Goal: Complete application form: Complete application form

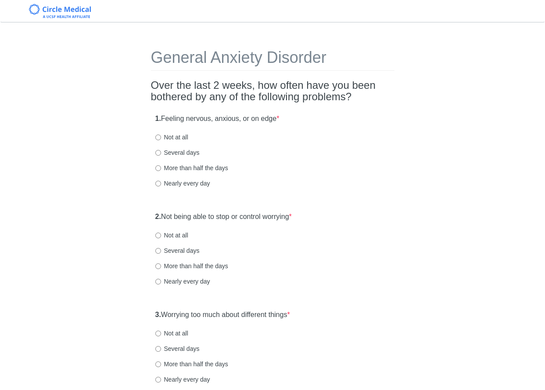
click at [187, 153] on label "Several days" at bounding box center [177, 152] width 44 height 9
click at [161, 153] on input "Several days" at bounding box center [158, 153] width 6 height 6
radio input "true"
click at [332, 175] on div "1. Feeling nervous, anxious, or on edge * Not at all Several days More than hal…" at bounding box center [273, 154] width 244 height 91
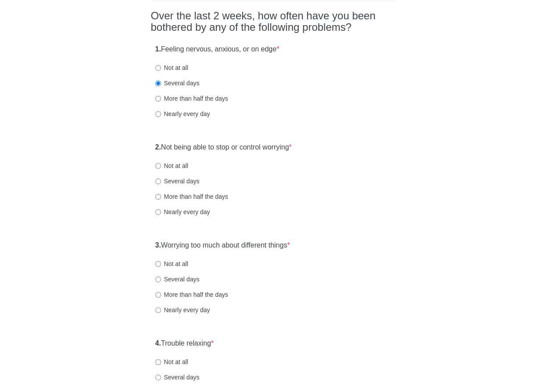
scroll to position [70, 0]
drag, startPoint x: 169, startPoint y: 164, endPoint x: 204, endPoint y: 168, distance: 35.0
click at [169, 163] on label "Not at all" at bounding box center [171, 164] width 33 height 9
click at [161, 163] on input "Not at all" at bounding box center [158, 165] width 6 height 6
radio input "true"
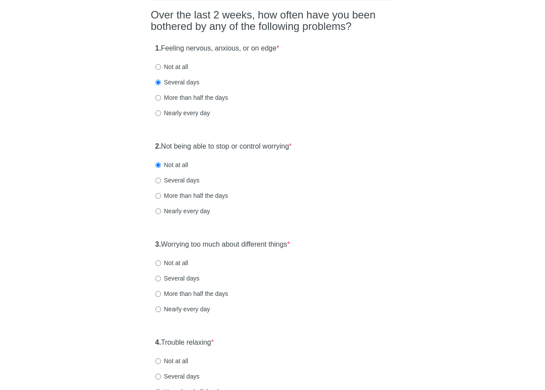
click at [328, 186] on div "2. Not being able to stop or control worrying * Not at all Several days More th…" at bounding box center [273, 182] width 244 height 91
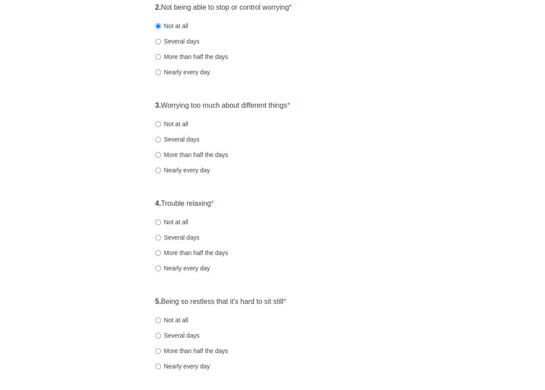
scroll to position [211, 0]
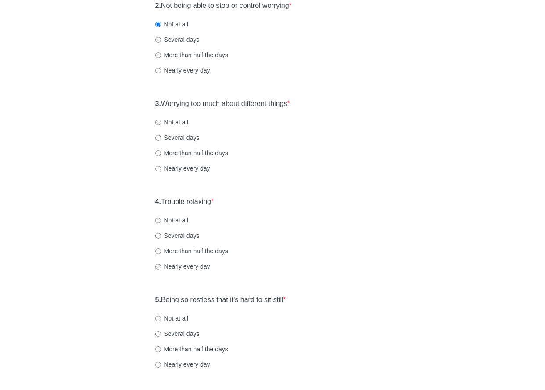
click at [184, 126] on div "3. Worrying too much about different things * Not at all Several days More than…" at bounding box center [273, 139] width 244 height 91
drag, startPoint x: 184, startPoint y: 122, endPoint x: 193, endPoint y: 125, distance: 10.1
click at [184, 122] on label "Not at all" at bounding box center [171, 122] width 33 height 9
click at [161, 122] on input "Not at all" at bounding box center [158, 122] width 6 height 6
radio input "true"
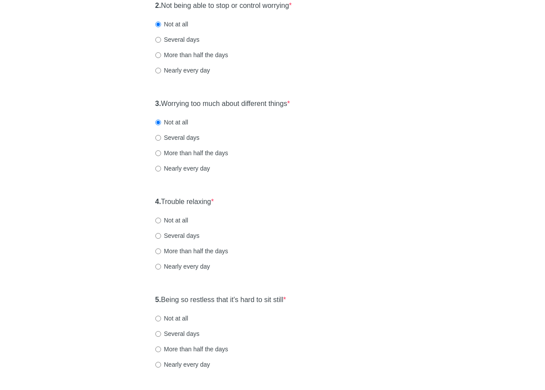
click at [284, 153] on div "More than half the days" at bounding box center [272, 152] width 235 height 9
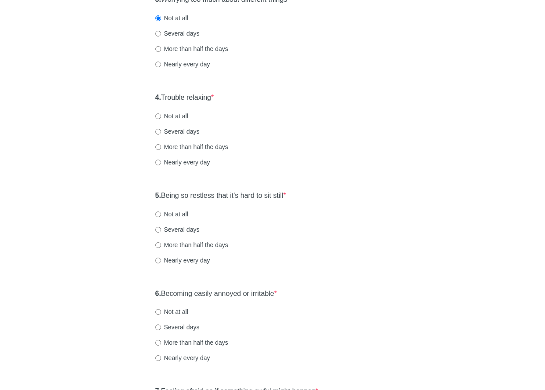
scroll to position [316, 0]
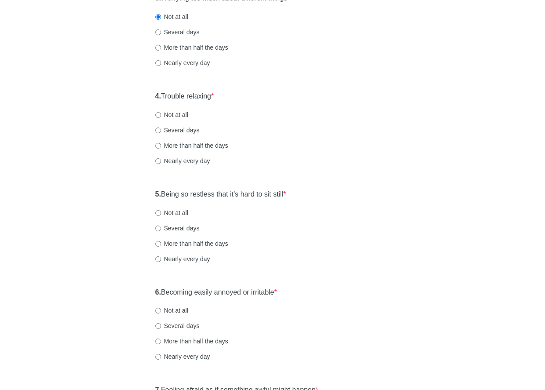
click at [196, 130] on label "Several days" at bounding box center [177, 130] width 44 height 9
click at [161, 130] on input "Several days" at bounding box center [158, 130] width 6 height 6
radio input "true"
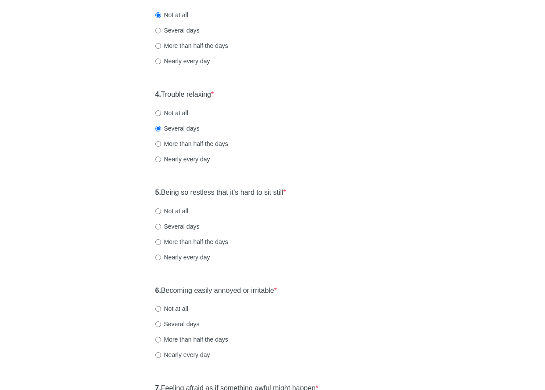
click at [310, 139] on div "More than half the days" at bounding box center [272, 143] width 235 height 9
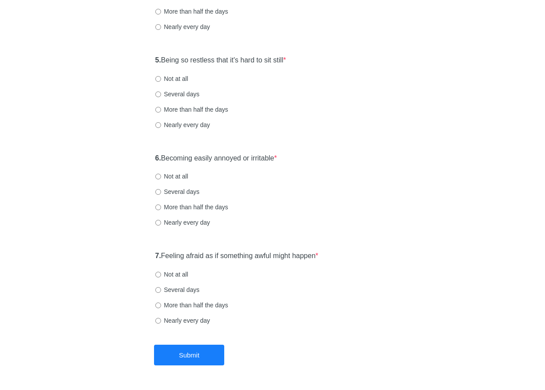
scroll to position [459, 0]
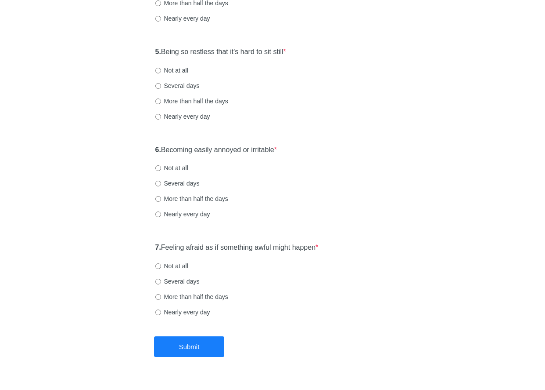
click at [181, 70] on label "Not at all" at bounding box center [171, 70] width 33 height 9
click at [161, 70] on input "Not at all" at bounding box center [158, 71] width 6 height 6
radio input "true"
click at [302, 94] on div "5. Being so restless that it's hard to sit still * Not at all Several days More…" at bounding box center [273, 88] width 244 height 91
click at [332, 152] on div "6. Becoming easily annoyed or irritable * Not at all Several days More than hal…" at bounding box center [273, 186] width 244 height 91
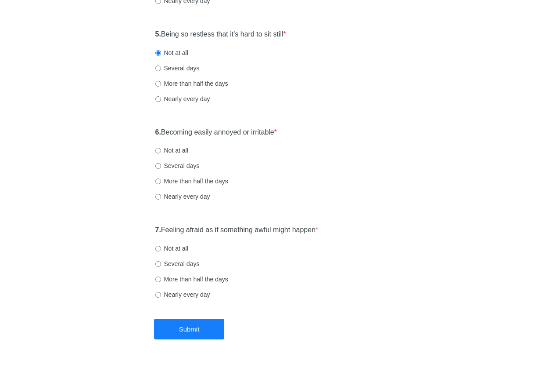
scroll to position [479, 0]
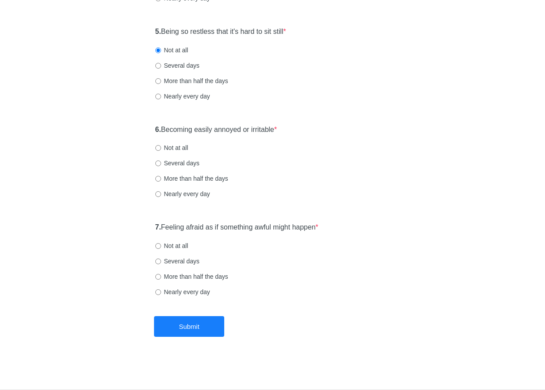
click at [193, 145] on div "Not at all" at bounding box center [272, 147] width 235 height 9
click at [181, 150] on label "Not at all" at bounding box center [171, 147] width 33 height 9
click at [161, 150] on input "Not at all" at bounding box center [158, 148] width 6 height 6
radio input "true"
click at [294, 163] on div "Several days" at bounding box center [272, 163] width 235 height 9
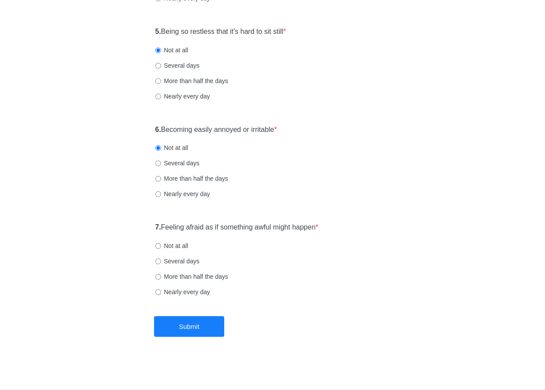
drag, startPoint x: 285, startPoint y: 226, endPoint x: 326, endPoint y: 236, distance: 41.5
click at [285, 226] on label "7. Feeling afraid as if something awful might happen *" at bounding box center [236, 227] width 163 height 10
click at [344, 238] on div "7. Feeling afraid as if something awful might happen * Not at all Several days …" at bounding box center [273, 263] width 244 height 91
click at [178, 246] on label "Not at all" at bounding box center [171, 245] width 33 height 9
click at [161, 246] on input "Not at all" at bounding box center [158, 246] width 6 height 6
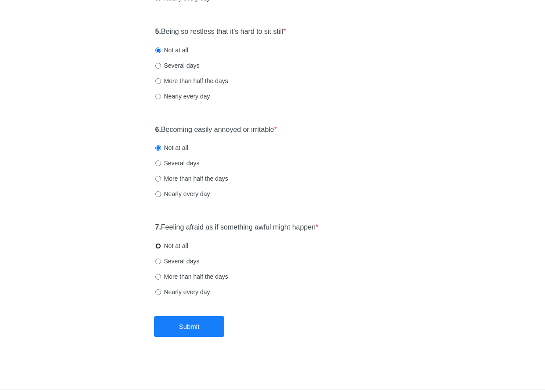
radio input "true"
click at [204, 330] on button "Submit" at bounding box center [189, 326] width 70 height 21
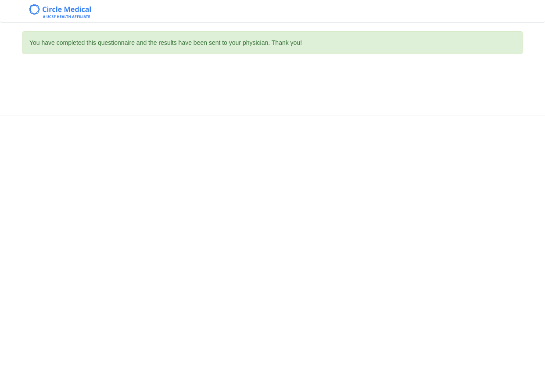
scroll to position [0, 0]
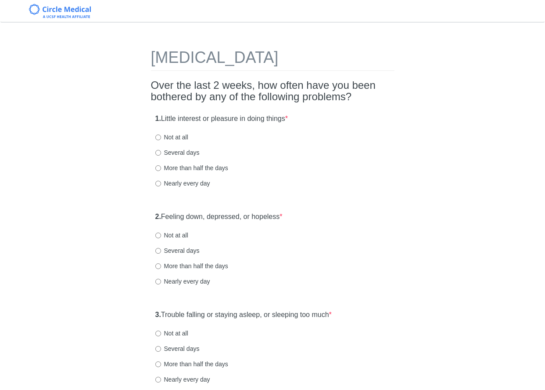
click at [176, 234] on label "Not at all" at bounding box center [171, 235] width 33 height 9
click at [161, 234] on input "Not at all" at bounding box center [158, 235] width 6 height 6
radio input "true"
click at [301, 187] on div "Nearly every day" at bounding box center [272, 183] width 235 height 9
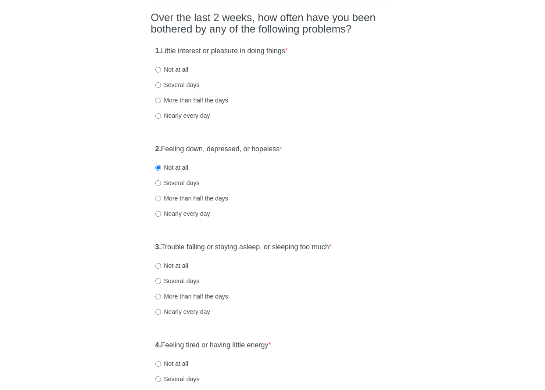
scroll to position [70, 0]
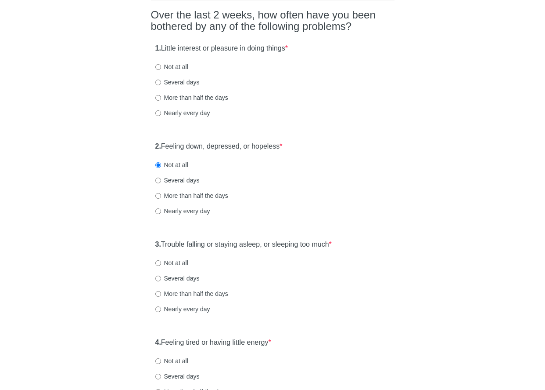
click at [178, 65] on label "Not at all" at bounding box center [171, 66] width 33 height 9
click at [161, 65] on input "Not at all" at bounding box center [158, 67] width 6 height 6
radio input "true"
click at [353, 98] on div "More than half the days" at bounding box center [272, 97] width 235 height 9
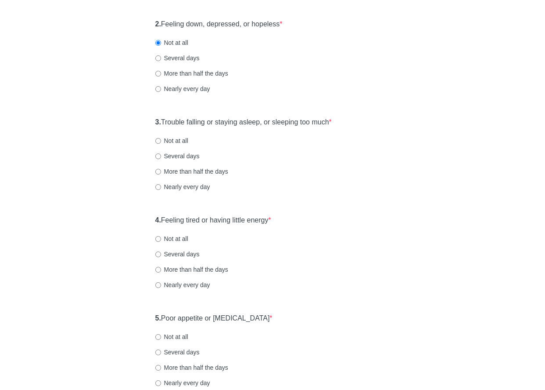
scroll to position [193, 0]
click at [183, 142] on label "Not at all" at bounding box center [171, 139] width 33 height 9
click at [161, 142] on input "Not at all" at bounding box center [158, 140] width 6 height 6
radio input "true"
click at [317, 173] on div "More than half the days" at bounding box center [272, 170] width 235 height 9
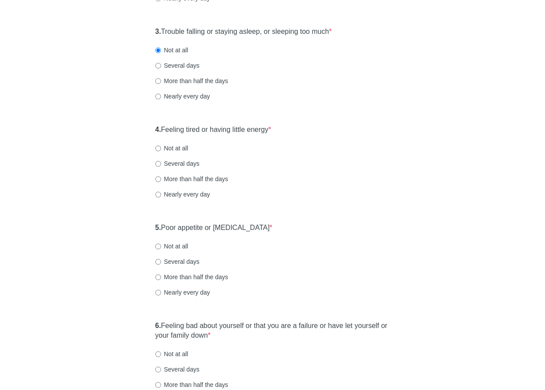
scroll to position [299, 0]
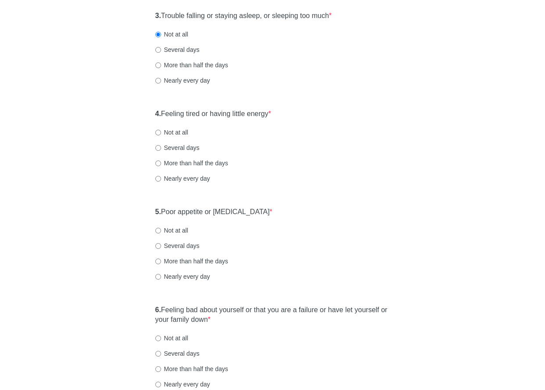
click at [179, 130] on label "Not at all" at bounding box center [171, 132] width 33 height 9
click at [161, 130] on input "Not at all" at bounding box center [158, 133] width 6 height 6
radio input "true"
click at [360, 160] on div "More than half the days" at bounding box center [272, 163] width 235 height 9
click at [173, 143] on label "Several days" at bounding box center [177, 147] width 44 height 9
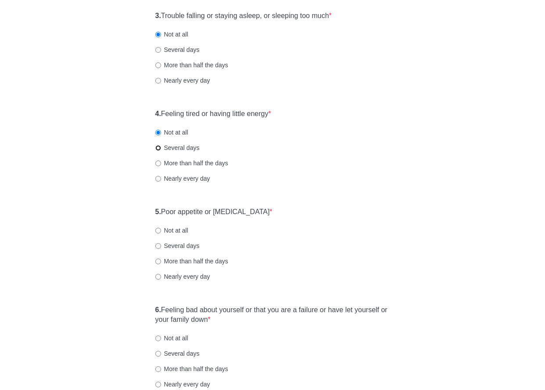
click at [161, 145] on input "Several days" at bounding box center [158, 148] width 6 height 6
radio input "true"
drag, startPoint x: 292, startPoint y: 155, endPoint x: 282, endPoint y: 157, distance: 10.6
click at [292, 155] on div "4. Feeling tired or having little energy * Not at all Several days More than ha…" at bounding box center [273, 150] width 244 height 91
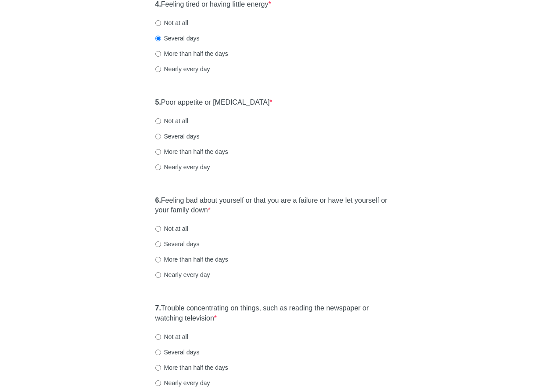
scroll to position [422, 0]
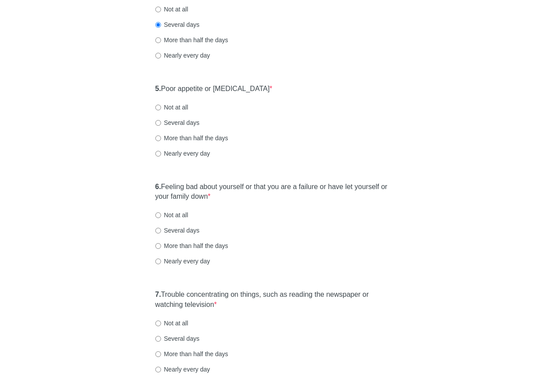
click at [177, 106] on label "Not at all" at bounding box center [171, 107] width 33 height 9
click at [161, 106] on input "Not at all" at bounding box center [158, 108] width 6 height 6
radio input "true"
click at [331, 185] on label "6. Feeling bad about yourself or that you are a failure or have let yourself or…" at bounding box center [272, 192] width 235 height 20
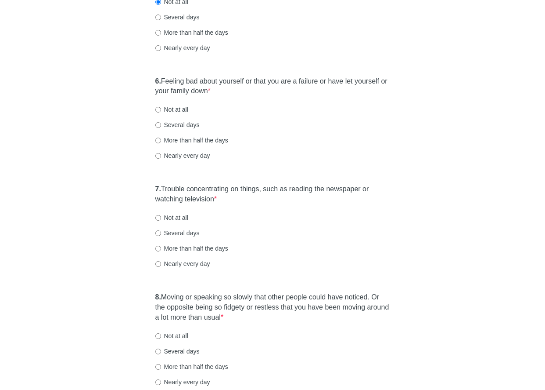
scroll to position [545, 0]
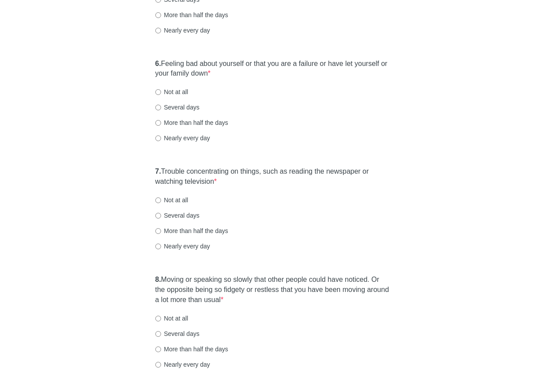
click at [176, 90] on label "Not at all" at bounding box center [171, 91] width 33 height 9
click at [161, 90] on input "Not at all" at bounding box center [158, 92] width 6 height 6
radio input "true"
click at [227, 171] on label "7. Trouble concentrating on things, such as reading the newspaper or watching t…" at bounding box center [272, 176] width 235 height 20
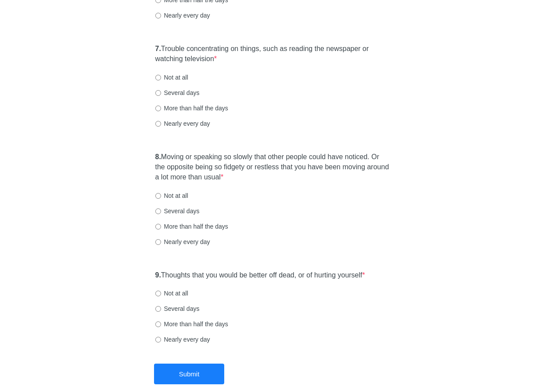
scroll to position [668, 0]
click at [167, 79] on label "Not at all" at bounding box center [171, 76] width 33 height 9
click at [161, 79] on input "Not at all" at bounding box center [158, 77] width 6 height 6
radio input "true"
click at [217, 159] on label "8. Moving or speaking so slowly that other people could have noticed. Or the op…" at bounding box center [272, 167] width 235 height 30
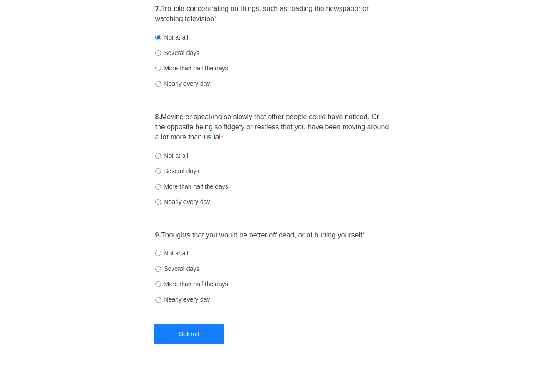
scroll to position [715, 0]
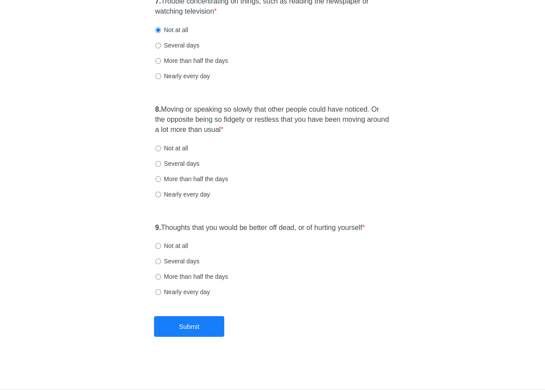
drag, startPoint x: 176, startPoint y: 147, endPoint x: 199, endPoint y: 176, distance: 36.9
click at [176, 147] on label "Not at all" at bounding box center [171, 148] width 33 height 9
click at [161, 147] on input "Not at all" at bounding box center [158, 148] width 6 height 6
radio input "true"
drag, startPoint x: 226, startPoint y: 227, endPoint x: 254, endPoint y: 227, distance: 28.6
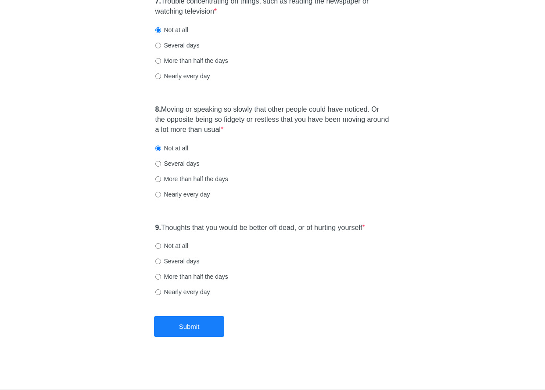
click at [227, 227] on label "9. Thoughts that you would be better off dead, or of hurting yourself *" at bounding box center [260, 228] width 210 height 10
click at [180, 246] on label "Not at all" at bounding box center [171, 245] width 33 height 9
click at [161, 246] on input "Not at all" at bounding box center [158, 246] width 6 height 6
radio input "true"
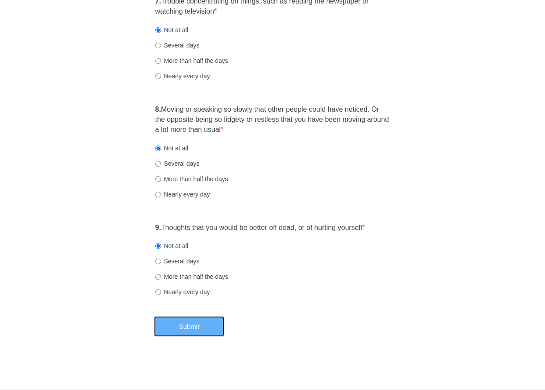
click at [219, 325] on button "Submit" at bounding box center [189, 326] width 70 height 21
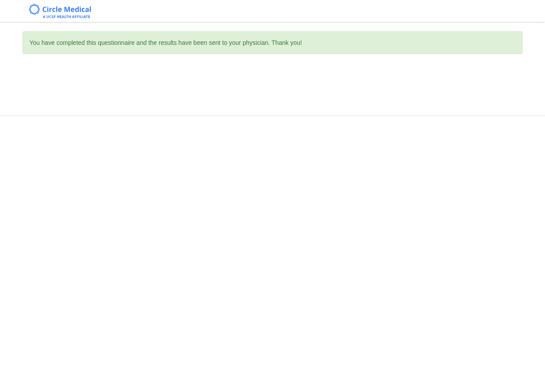
click at [402, 160] on div "You have completed this questionnaire and the results have been sent to your ph…" at bounding box center [272, 195] width 545 height 390
